Goal: Information Seeking & Learning: Check status

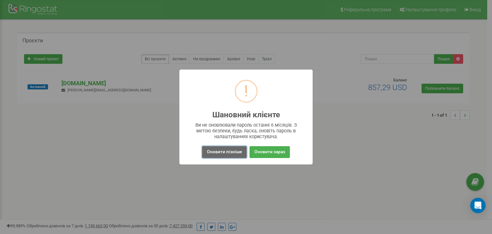
click at [240, 150] on button "Оновити пізніше" at bounding box center [224, 152] width 45 height 12
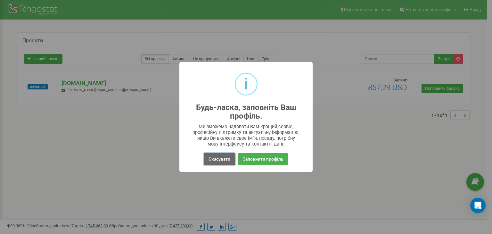
click at [222, 153] on button "Скасувати" at bounding box center [219, 159] width 31 height 12
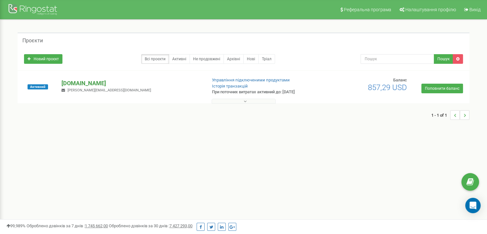
click at [71, 81] on p "[DOMAIN_NAME]" at bounding box center [132, 83] width 140 height 8
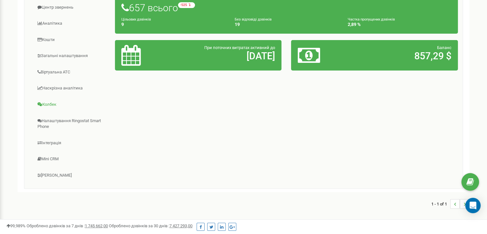
scroll to position [54, 0]
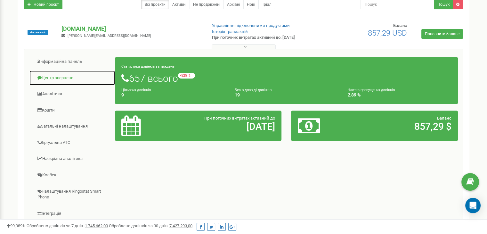
click at [72, 82] on link "Центр звернень" at bounding box center [72, 78] width 86 height 16
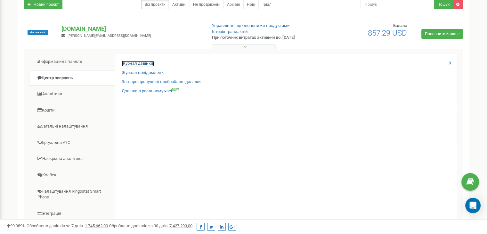
click at [140, 63] on link "Журнал дзвінків" at bounding box center [138, 64] width 32 height 6
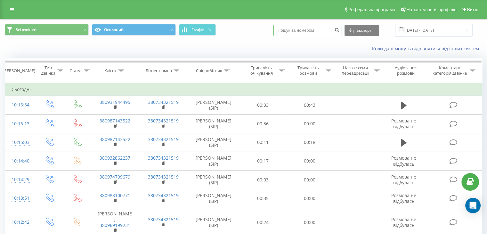
click at [326, 33] on input at bounding box center [308, 31] width 68 height 12
paste input "0936368198"
type input "0936368198"
click at [340, 30] on icon "submit" at bounding box center [337, 29] width 5 height 4
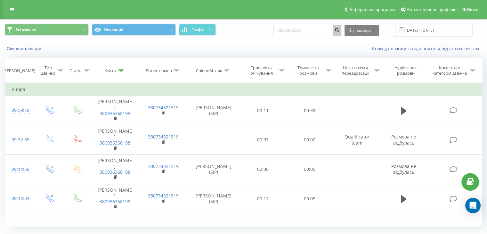
drag, startPoint x: 0, startPoint y: 0, endPoint x: 283, endPoint y: 41, distance: 285.6
drag, startPoint x: 283, startPoint y: 41, endPoint x: 237, endPoint y: 41, distance: 45.2
click at [237, 41] on div "Всі дзвінки Основний Графік 0936368198 Експорт .csv .xls .xlsx 23.06.2025 - 23.…" at bounding box center [243, 38] width 487 height 37
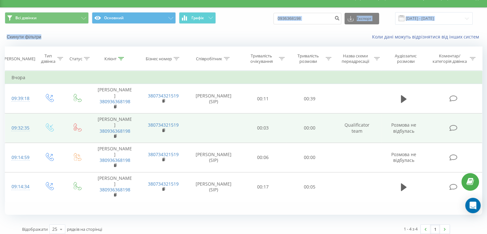
scroll to position [17, 0]
